Goal: Navigation & Orientation: Find specific page/section

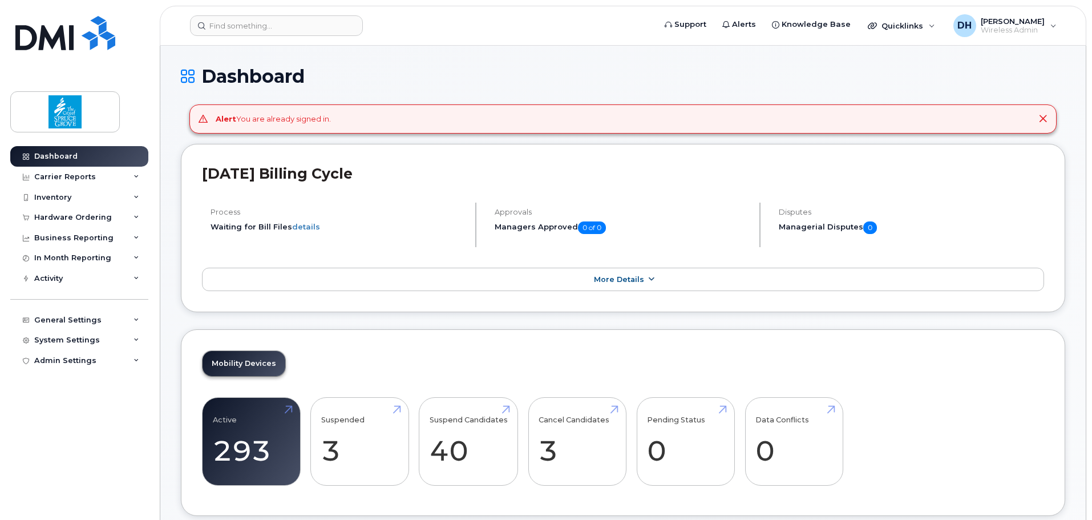
click at [615, 275] on span "More Details" at bounding box center [619, 279] width 50 height 9
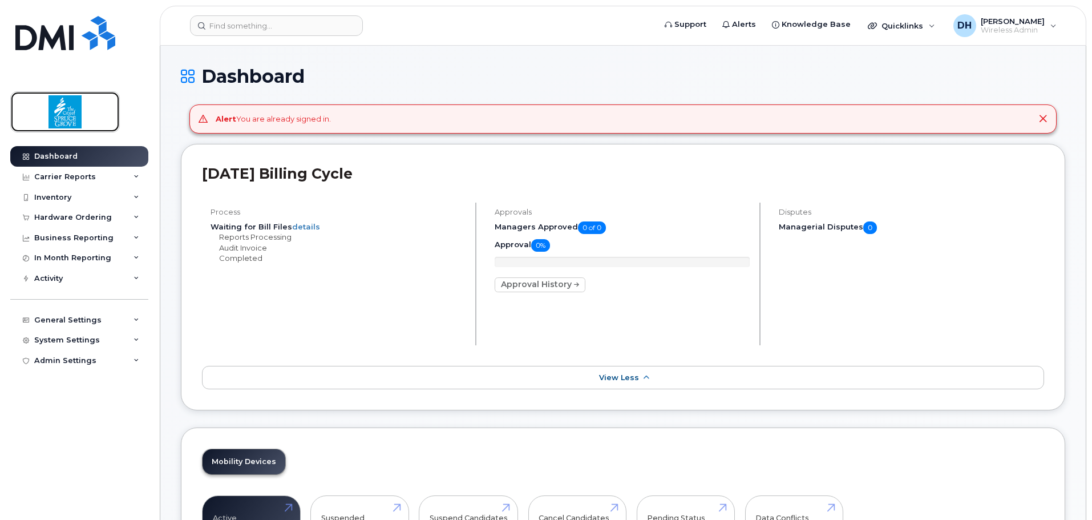
click at [68, 111] on img at bounding box center [65, 111] width 88 height 33
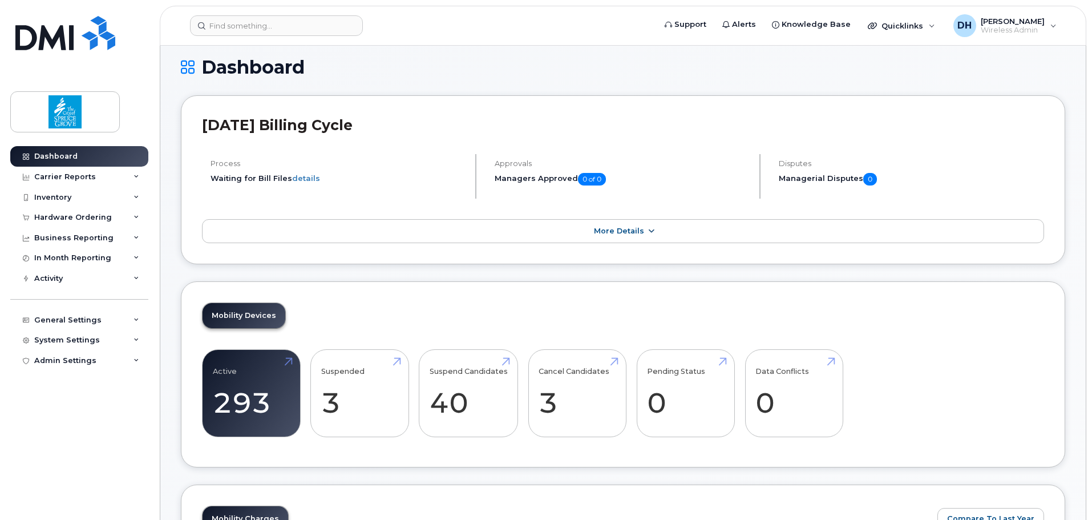
scroll to position [5, 0]
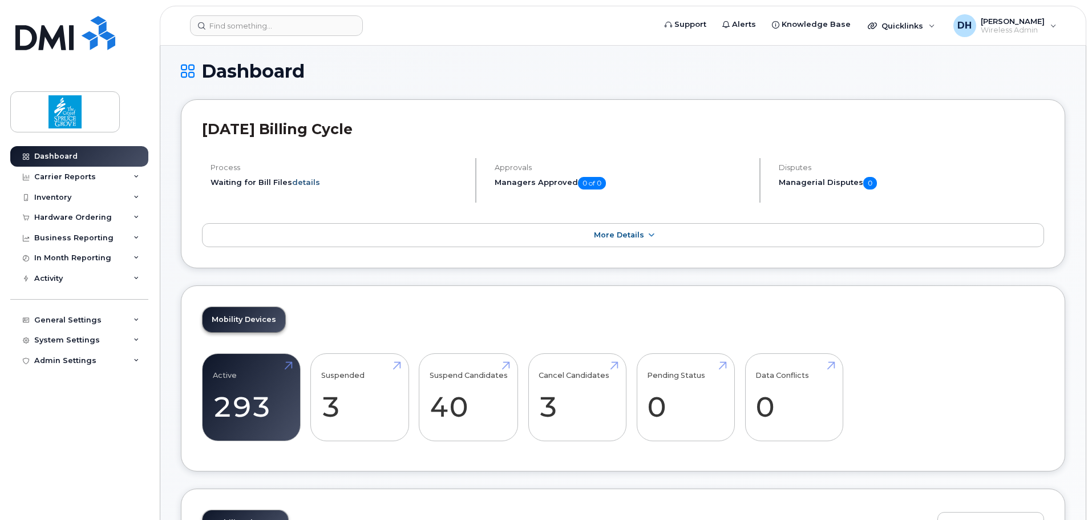
click at [301, 181] on link "details" at bounding box center [306, 181] width 28 height 9
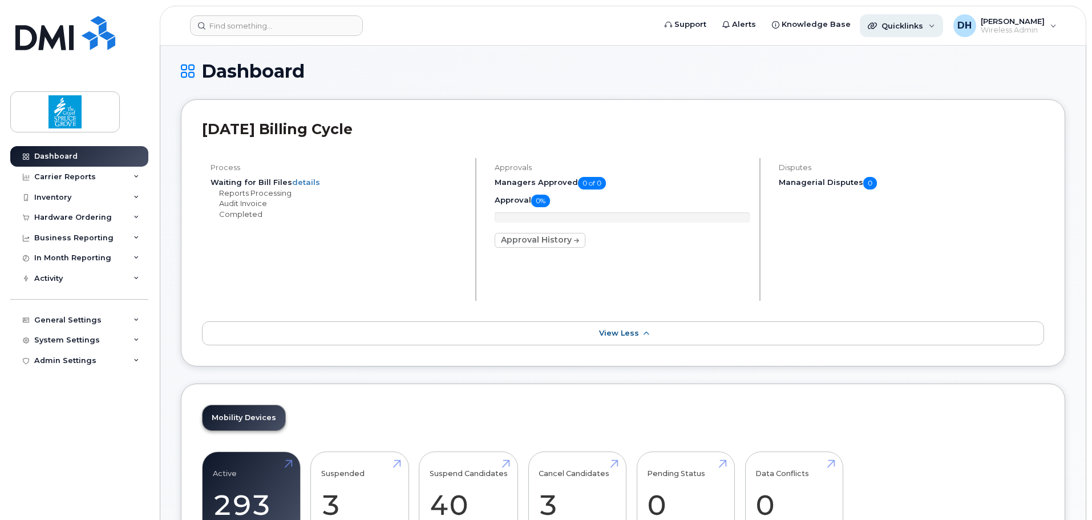
click at [923, 27] on span "Quicklinks" at bounding box center [902, 25] width 42 height 9
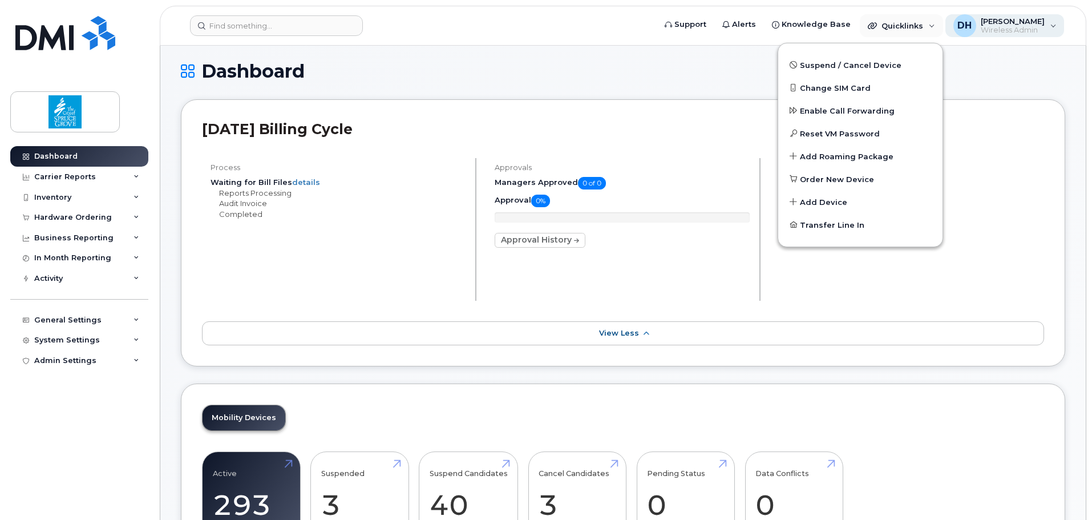
click at [1005, 23] on span "[PERSON_NAME]" at bounding box center [1012, 21] width 64 height 9
